Goal: Task Accomplishment & Management: Complete application form

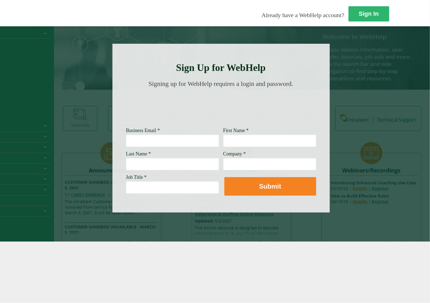
click at [162, 143] on input "Business Email *" at bounding box center [172, 140] width 93 height 13
type input "Chelsey.j.lee@Wellsfargo.com"
type input "[PERSON_NAME]"
type input "Wellsfargo"
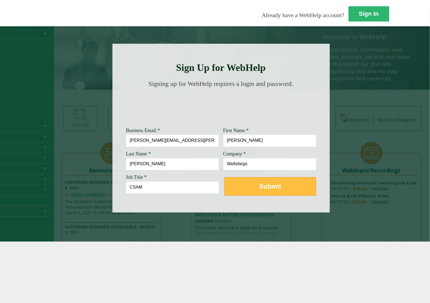
type input "CSAM"
click at [253, 189] on button "Submit" at bounding box center [271, 186] width 92 height 18
click at [225, 189] on button "Submit" at bounding box center [271, 186] width 92 height 18
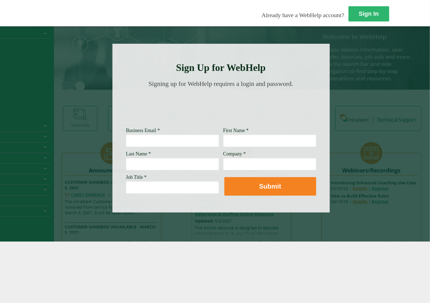
click at [258, 127] on div at bounding box center [221, 128] width 217 height 169
drag, startPoint x: 164, startPoint y: 150, endPoint x: 150, endPoint y: 154, distance: 14.8
click at [126, 128] on div "Business Email * First Name * Last Name * Company * Job Title *" at bounding box center [126, 128] width 0 height 0
click at [150, 154] on div "Last Name *" at bounding box center [172, 160] width 93 height 19
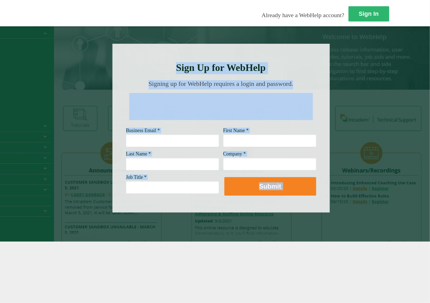
drag, startPoint x: 174, startPoint y: 51, endPoint x: 179, endPoint y: 33, distance: 18.7
click at [179, 33] on div "Sign In Already have a WebHelp account? Sign Up for WebHelp Business Email * Fi…" at bounding box center [215, 151] width 430 height 303
drag, startPoint x: 179, startPoint y: 33, endPoint x: 160, endPoint y: 16, distance: 26.2
click at [349, 16] on link "Sign In" at bounding box center [369, 14] width 41 height 16
click at [153, 150] on div at bounding box center [221, 128] width 217 height 169
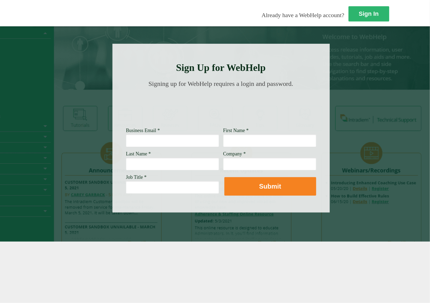
click at [132, 143] on input "Business Email *" at bounding box center [172, 140] width 93 height 13
type input "[PERSON_NAME][EMAIL_ADDRESS][PERSON_NAME][DOMAIN_NAME]"
type input "[PERSON_NAME]"
type input "[PERSON_NAME] Fargo"
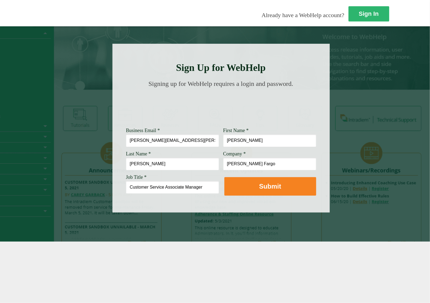
type input "Customer Service Associate Manager"
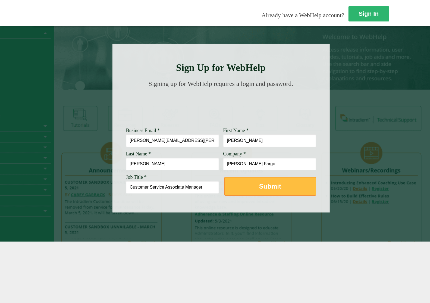
drag, startPoint x: 225, startPoint y: 197, endPoint x: 226, endPoint y: 189, distance: 8.1
click at [223, 196] on div at bounding box center [221, 128] width 217 height 169
click at [259, 186] on strong "Submit" at bounding box center [270, 186] width 22 height 7
